Goal: Task Accomplishment & Management: Manage account settings

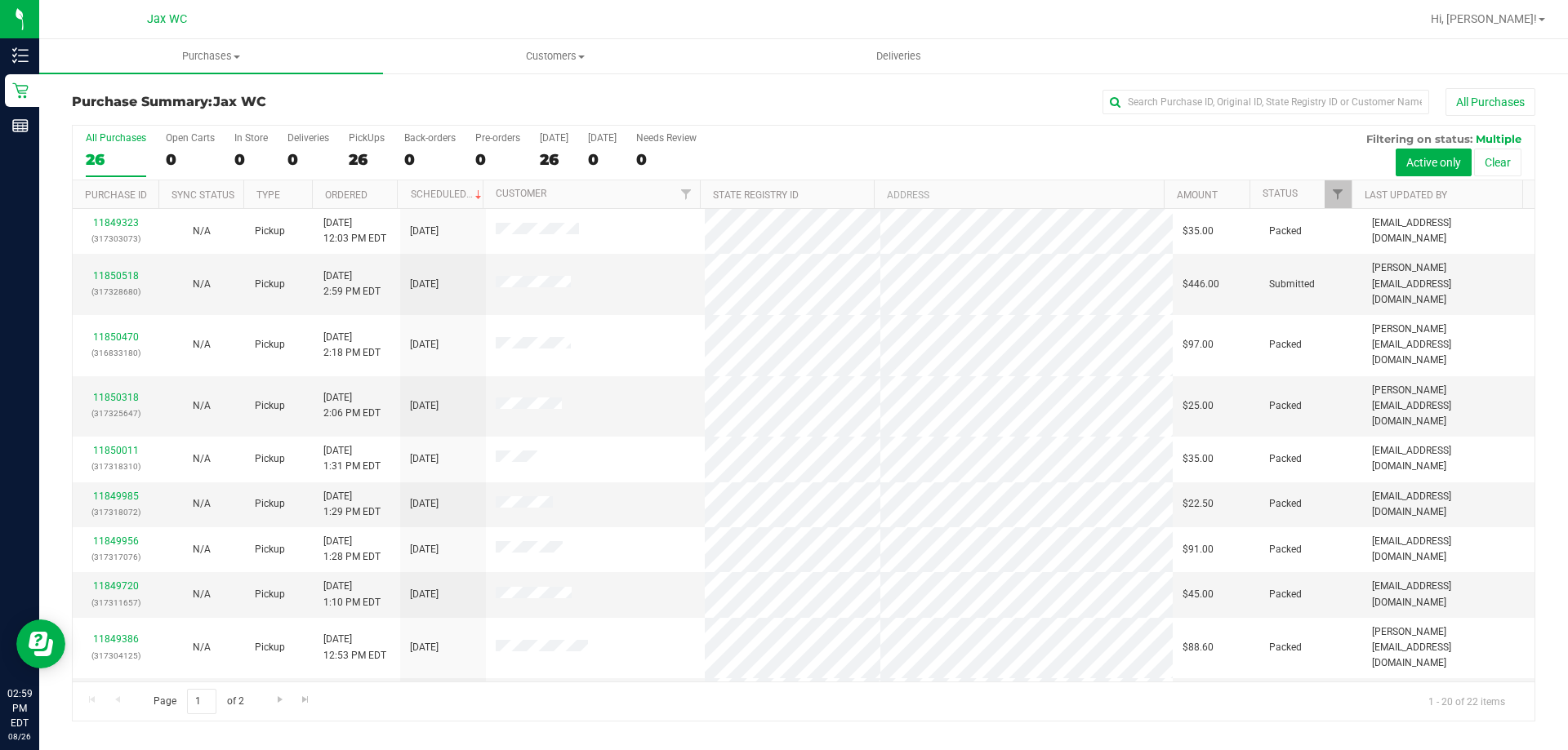
scroll to position [431, 0]
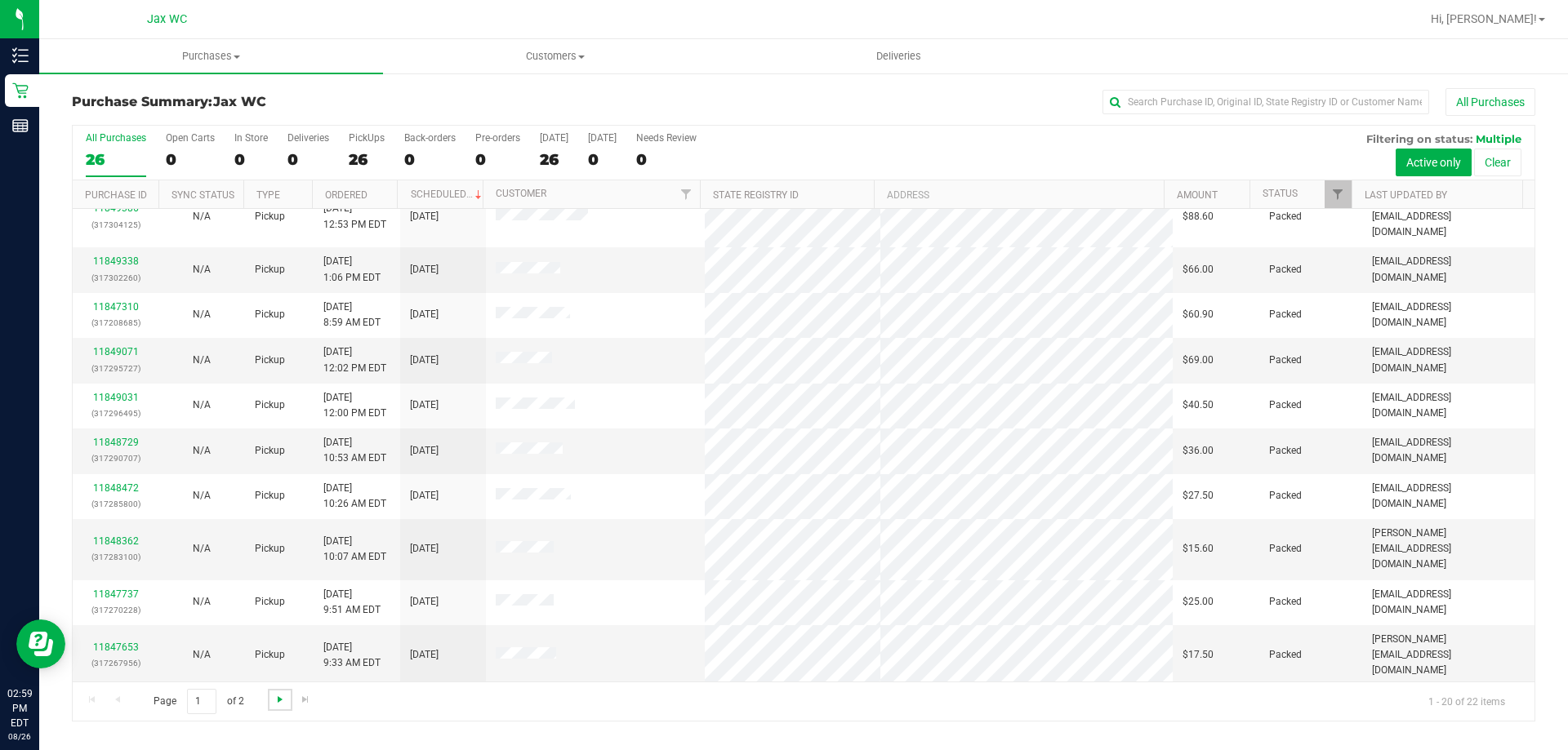
click at [281, 695] on span "Go to the next page" at bounding box center [281, 700] width 14 height 13
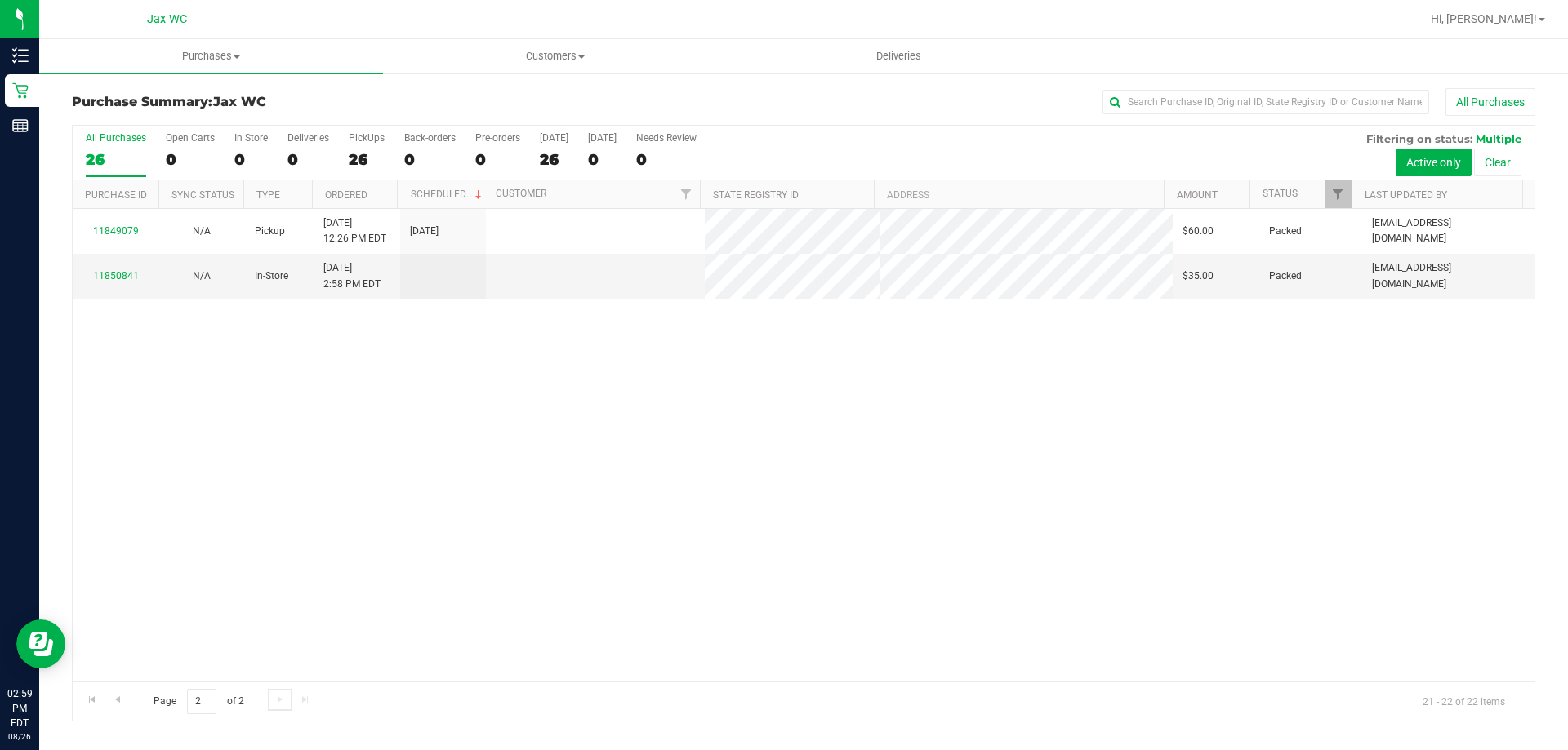
scroll to position [0, 0]
click at [110, 273] on link "11850841" at bounding box center [116, 276] width 45 height 12
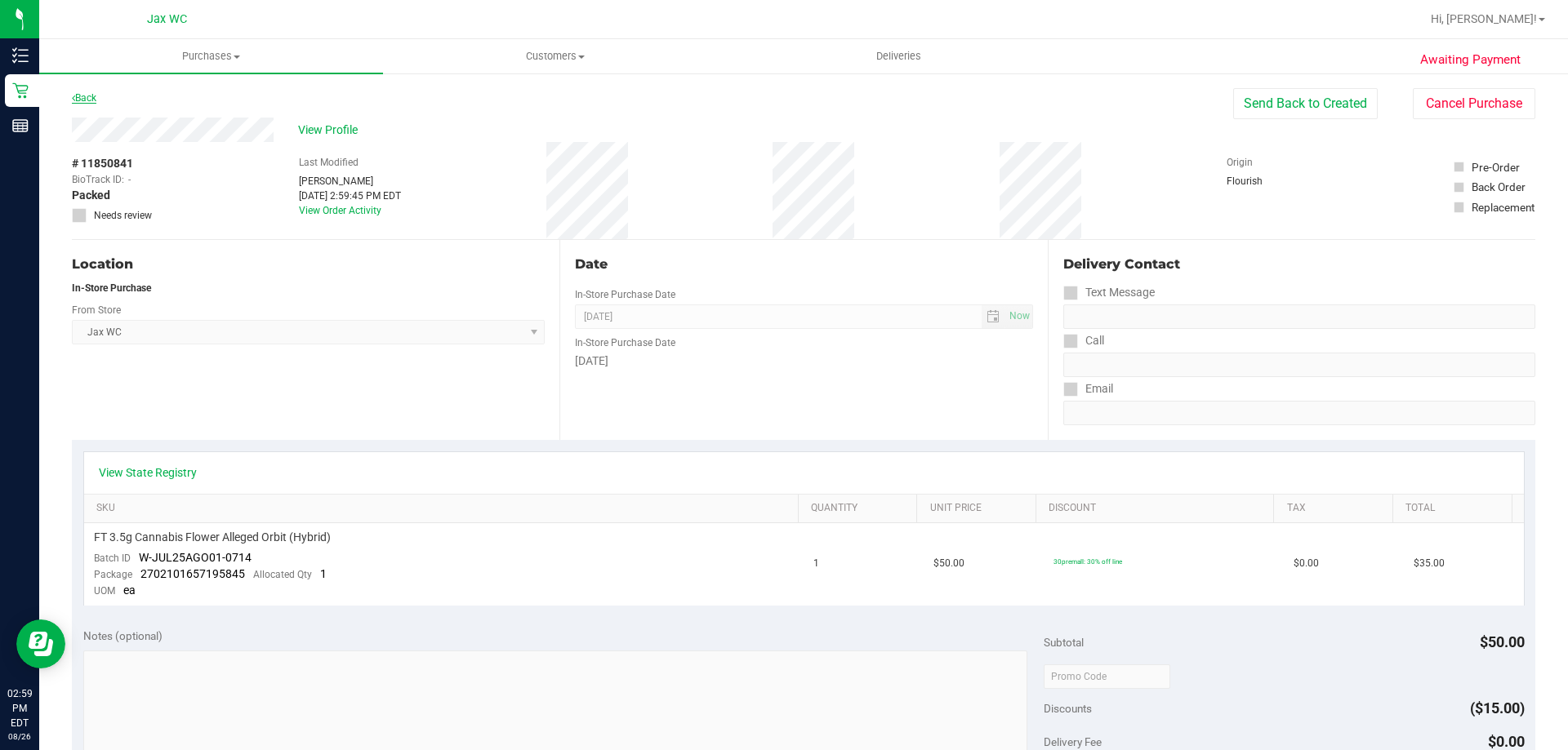
click at [86, 101] on link "Back" at bounding box center [84, 98] width 24 height 12
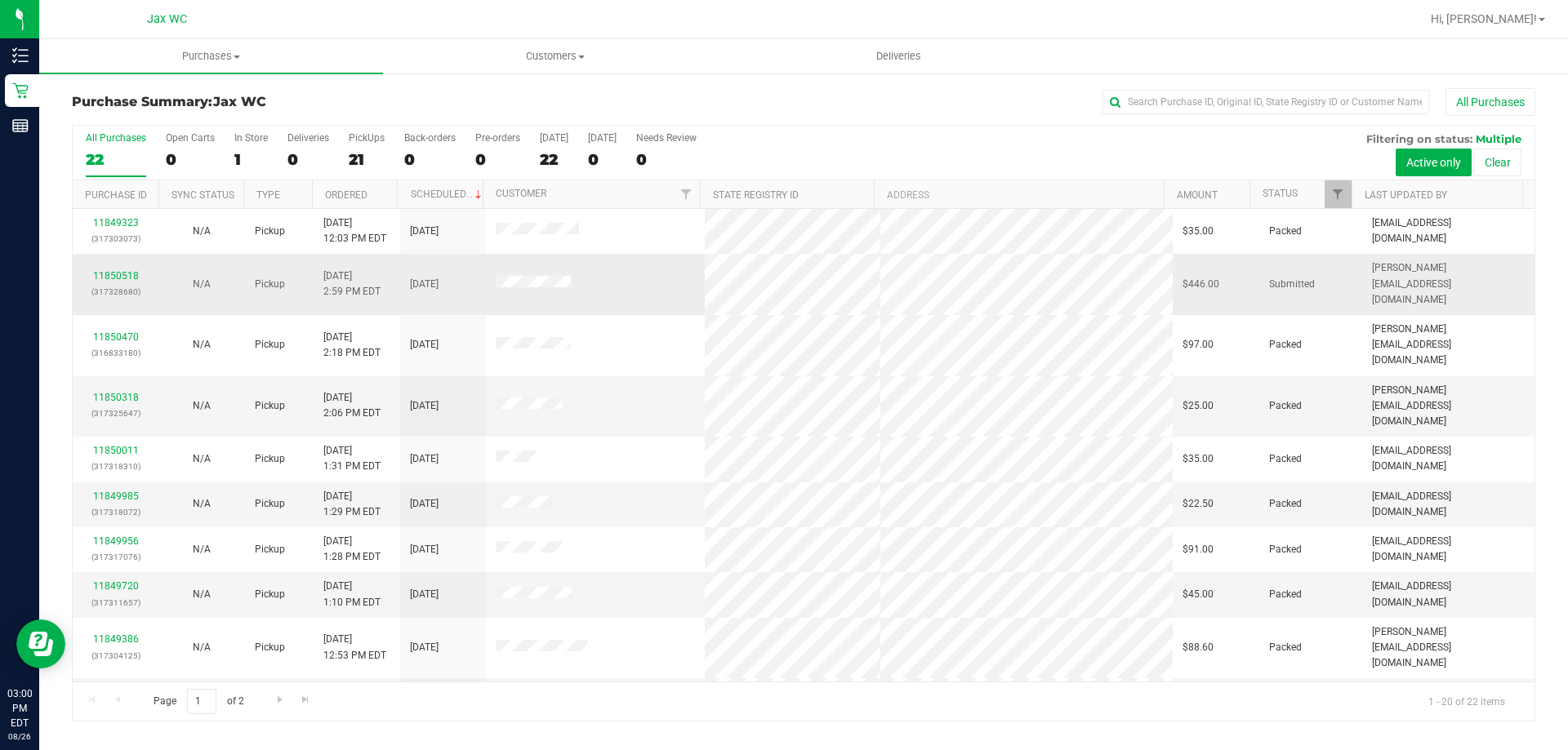
click at [119, 275] on div "11850518 (317328680)" at bounding box center [116, 284] width 67 height 31
click at [117, 270] on link "11850518" at bounding box center [116, 276] width 45 height 12
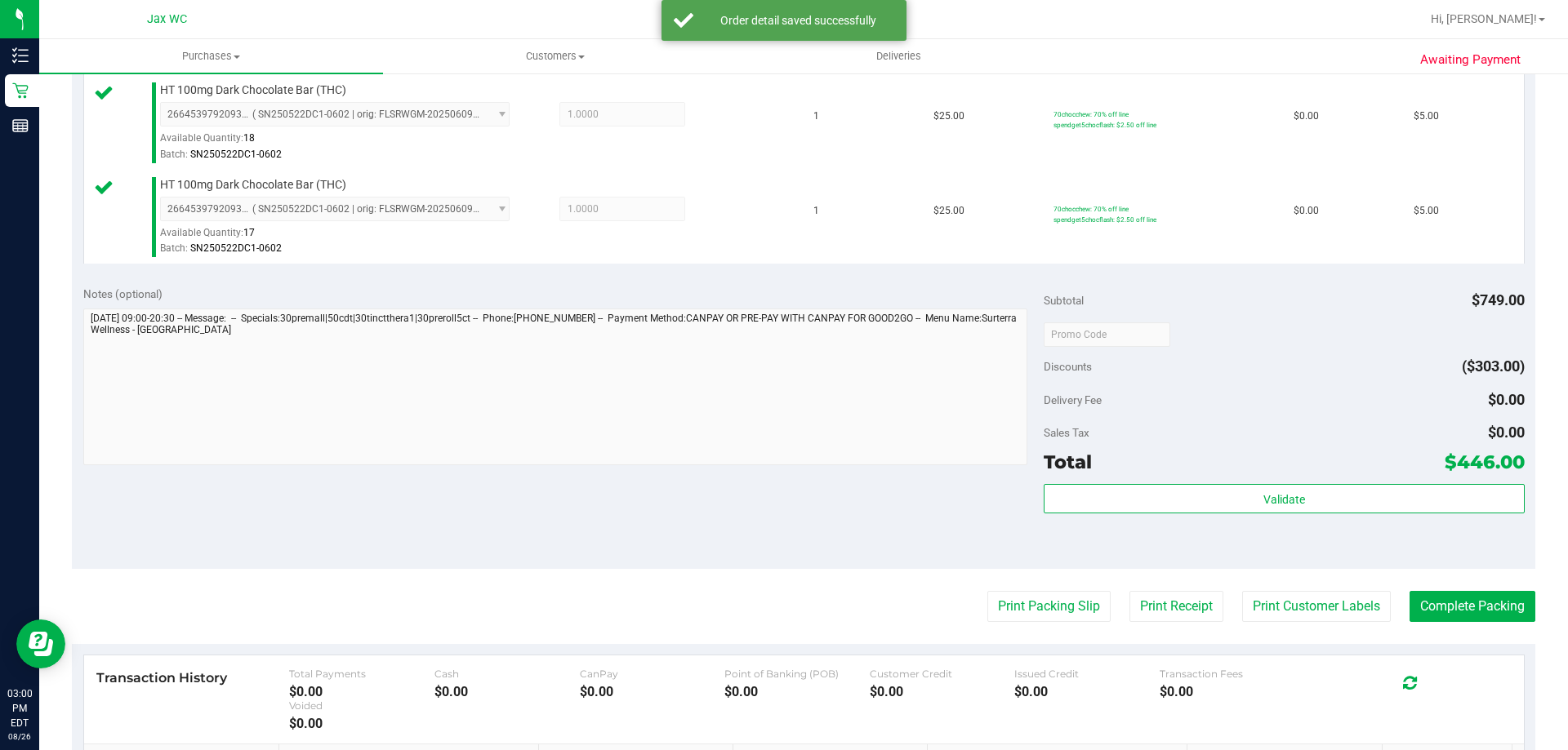
scroll to position [1111, 0]
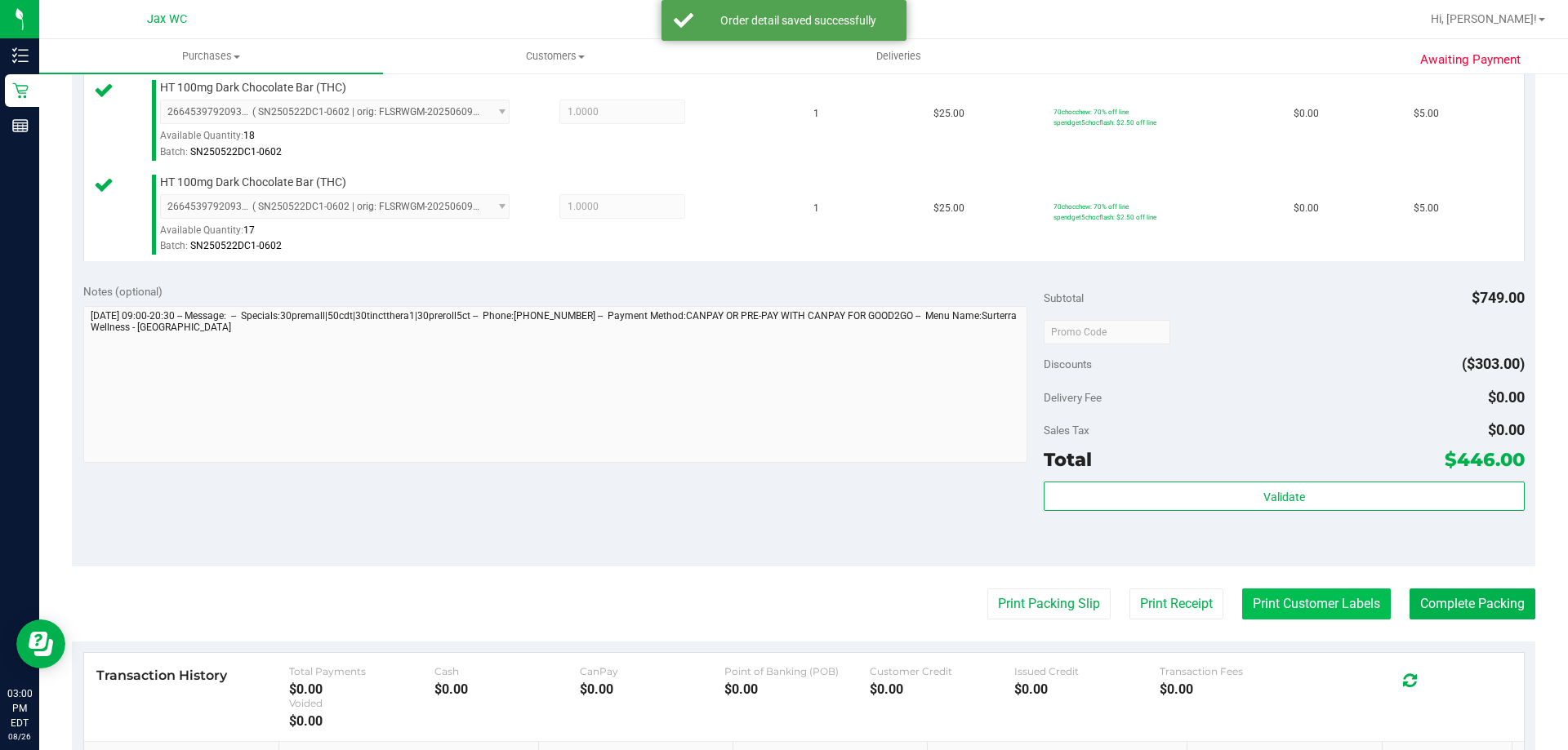
click at [1307, 600] on button "Print Customer Labels" at bounding box center [1316, 604] width 149 height 31
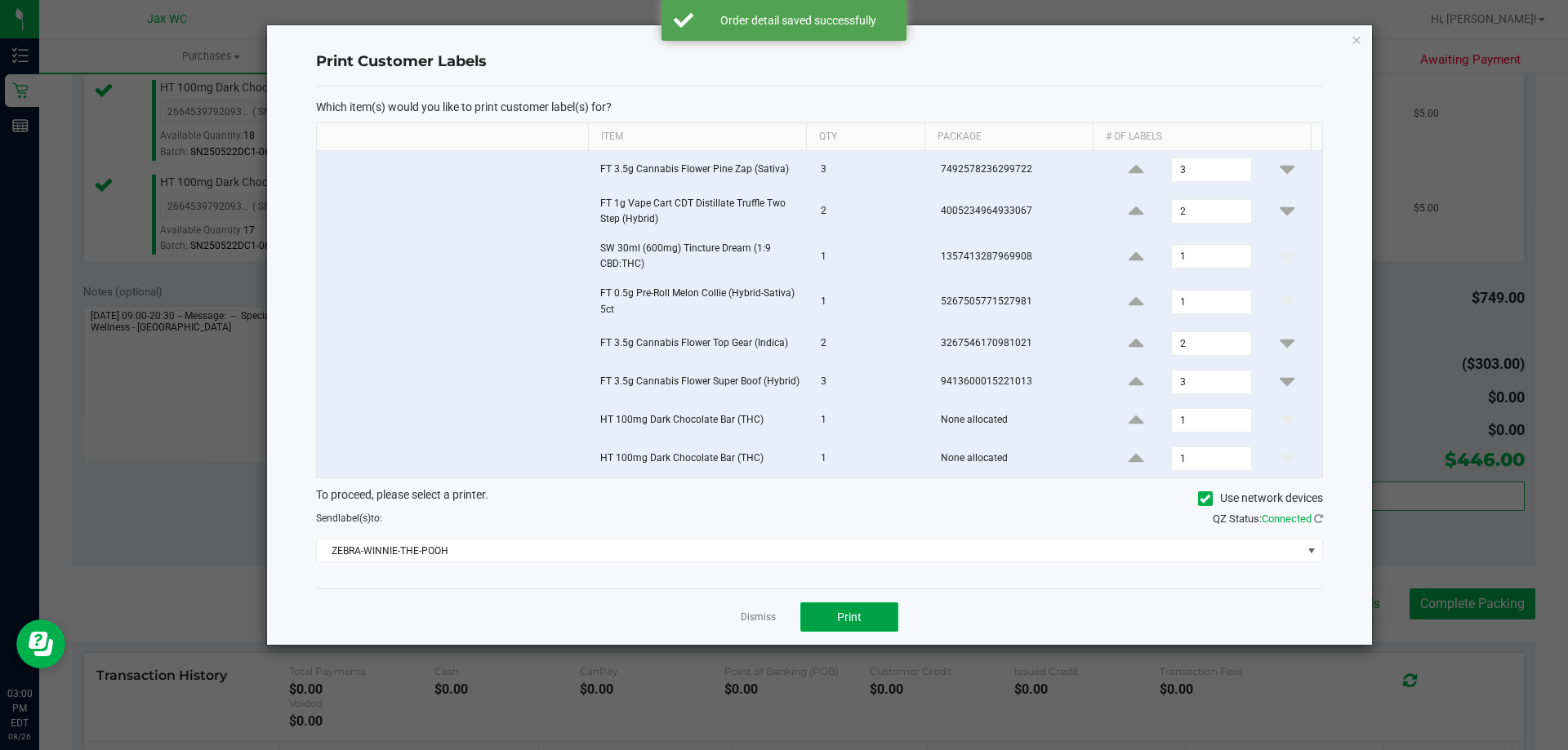
click at [845, 611] on span "Print" at bounding box center [849, 617] width 24 height 13
click at [1357, 45] on icon "button" at bounding box center [1357, 39] width 12 height 19
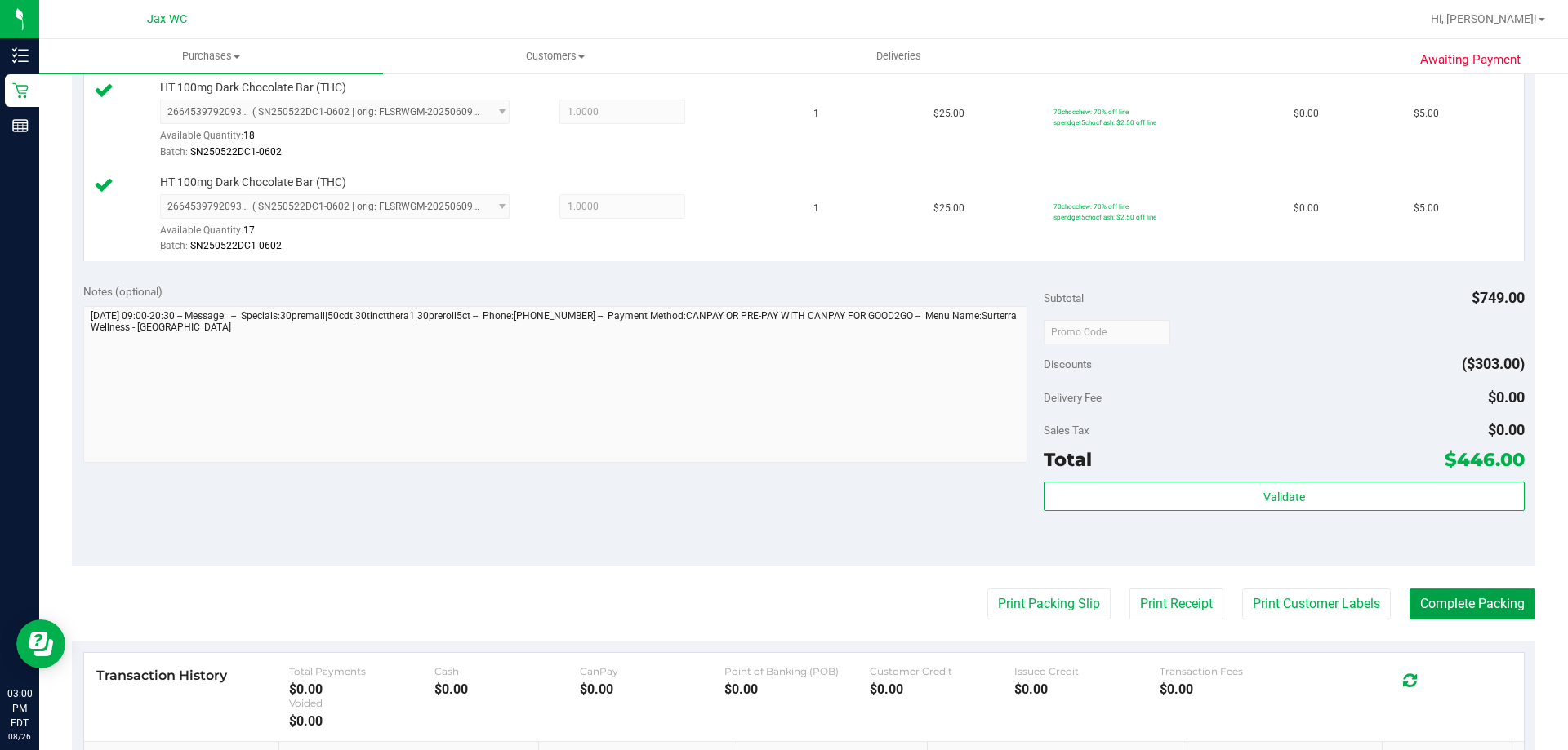
click at [1441, 600] on button "Complete Packing" at bounding box center [1473, 604] width 125 height 31
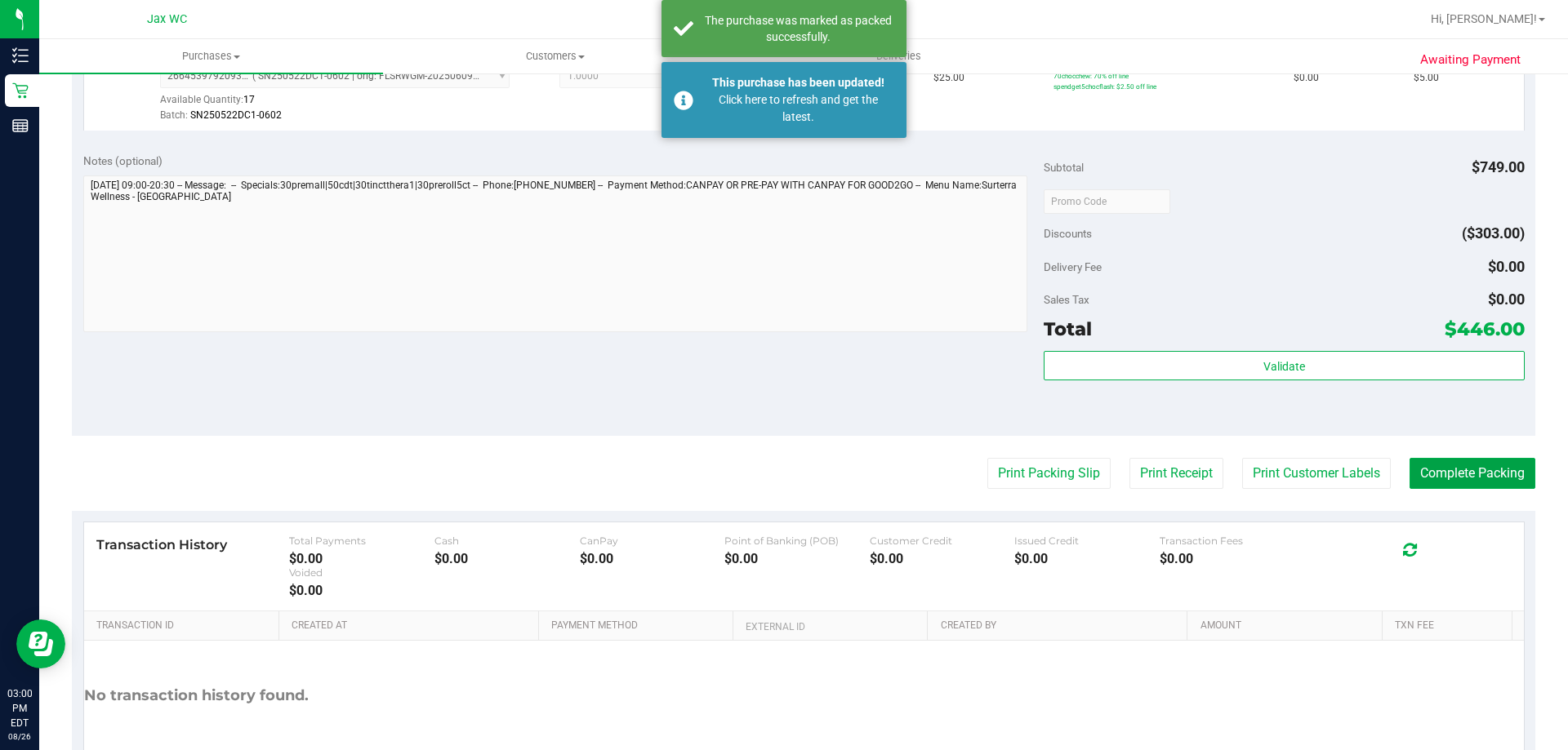
scroll to position [1340, 0]
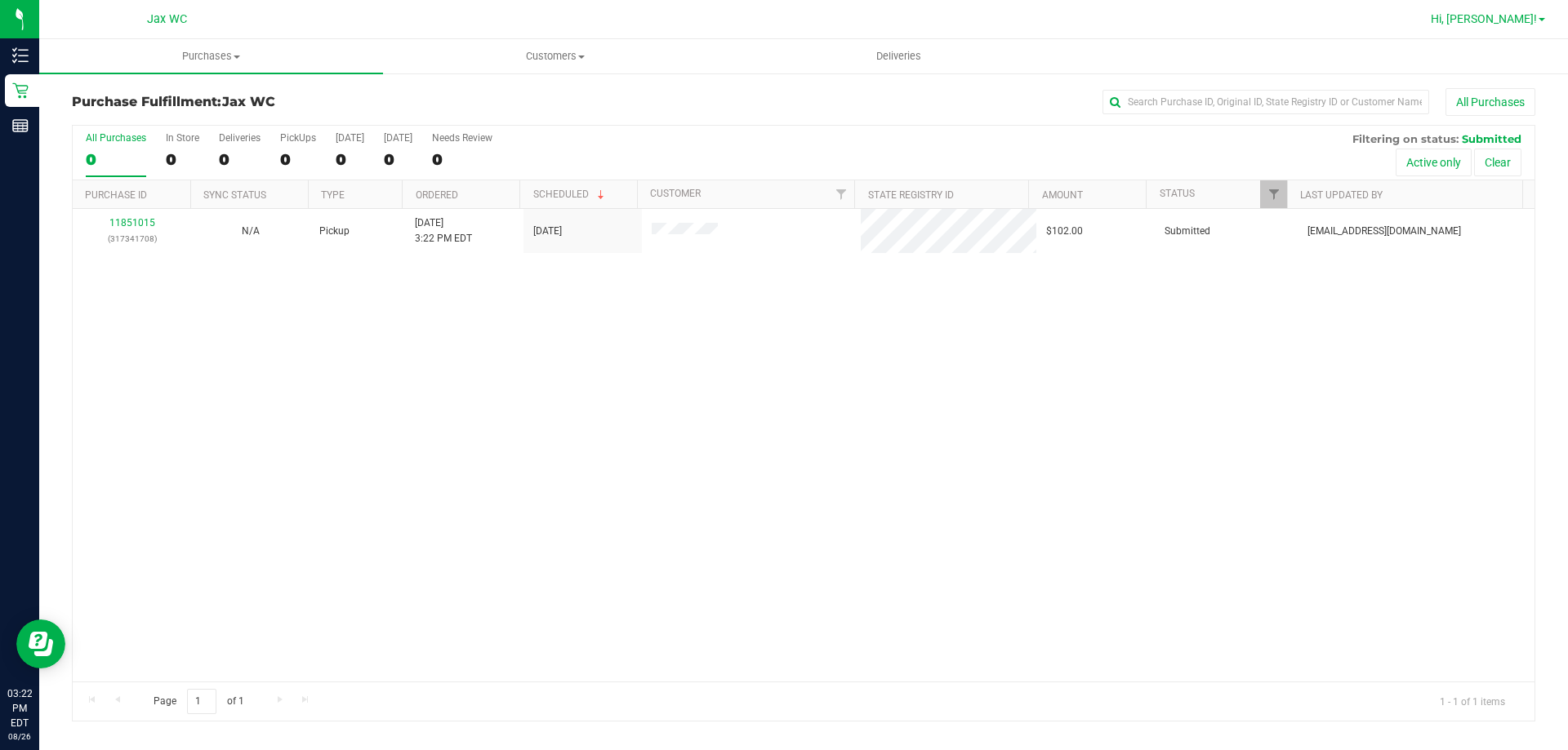
click at [1524, 18] on span "Hi, [PERSON_NAME]!" at bounding box center [1484, 19] width 106 height 13
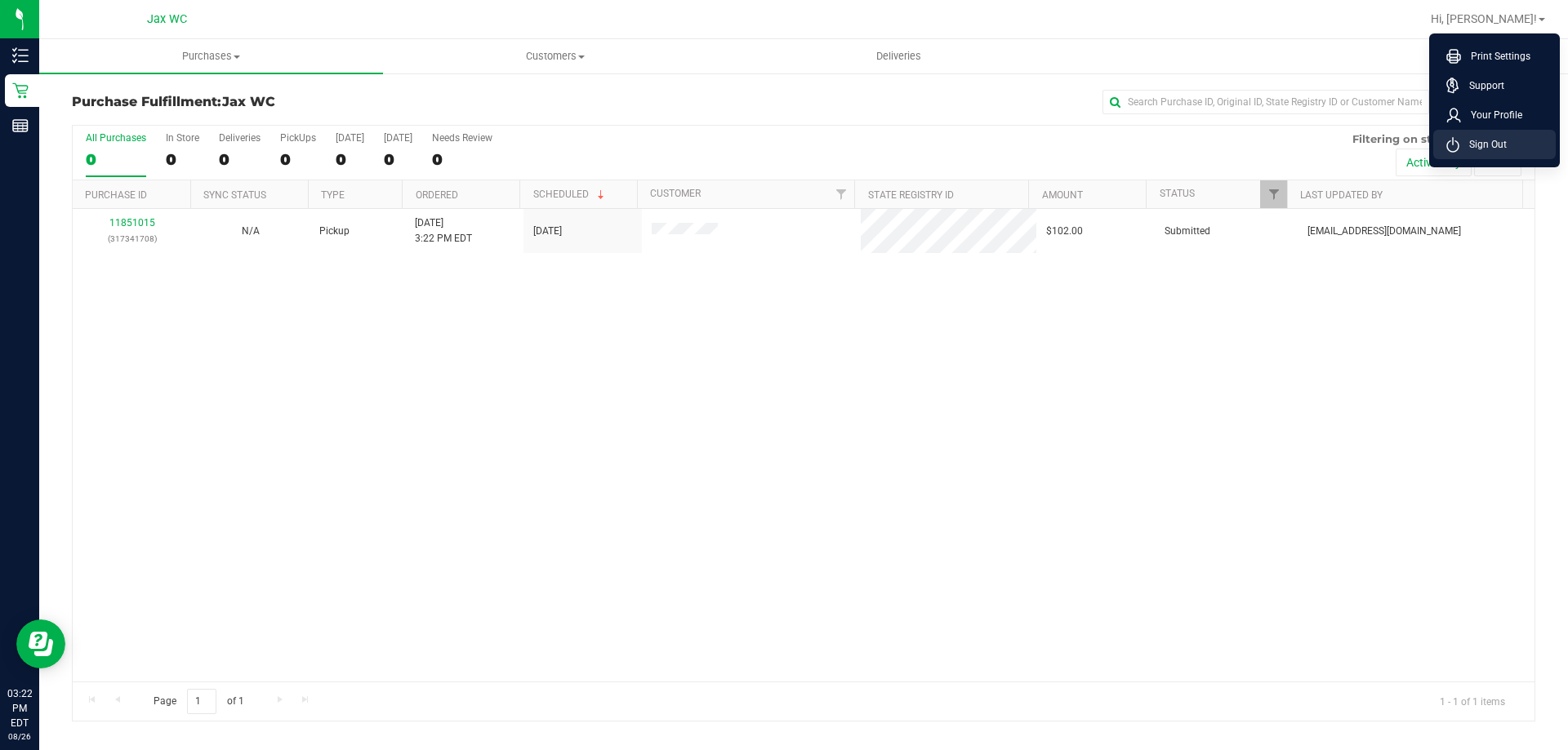
click at [1491, 140] on span "Sign Out" at bounding box center [1482, 144] width 47 height 16
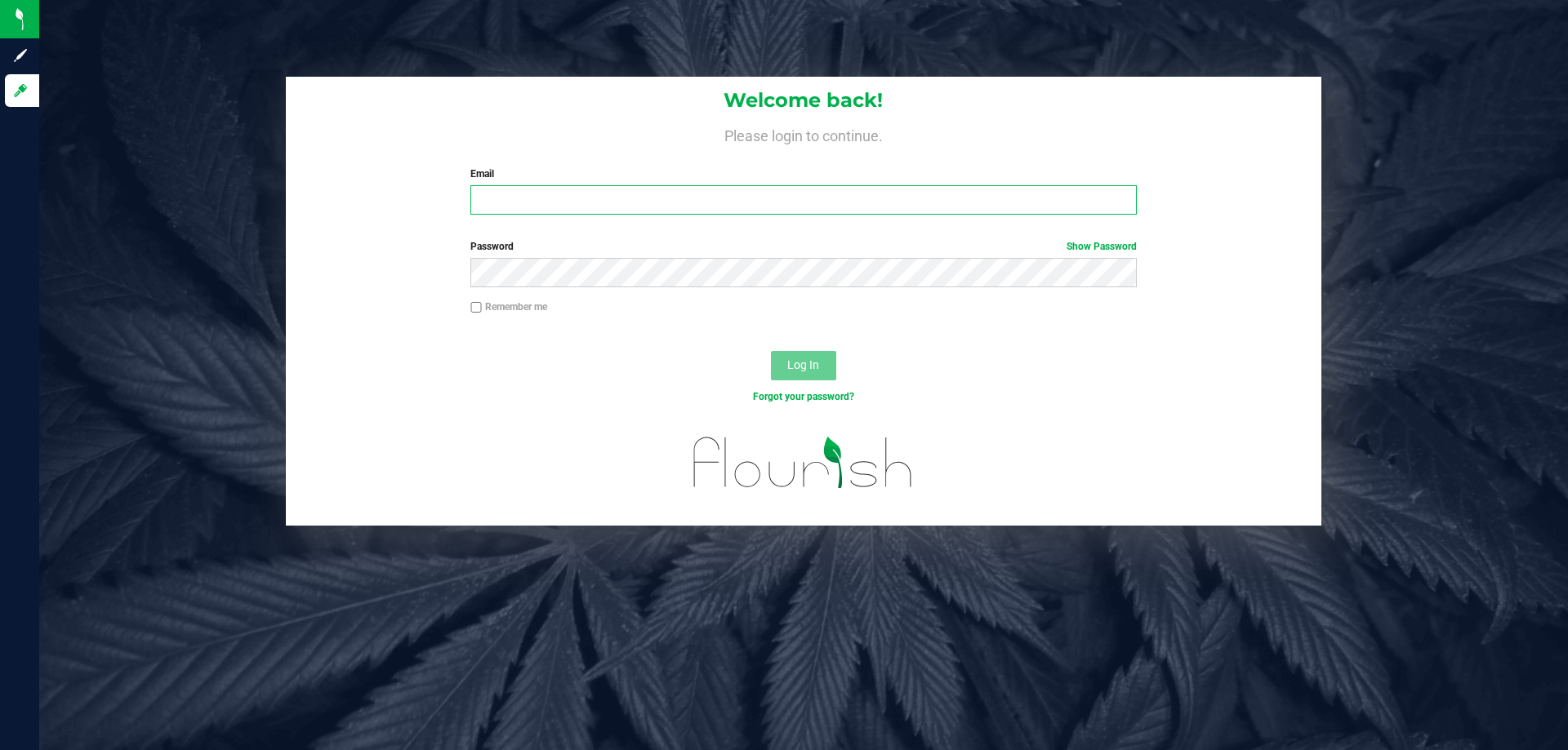
click at [961, 189] on input "Email" at bounding box center [803, 200] width 665 height 29
type input "[EMAIL_ADDRESS][DOMAIN_NAME]"
click at [770, 351] on button "Log In" at bounding box center [803, 365] width 66 height 29
